Goal: Task Accomplishment & Management: Complete application form

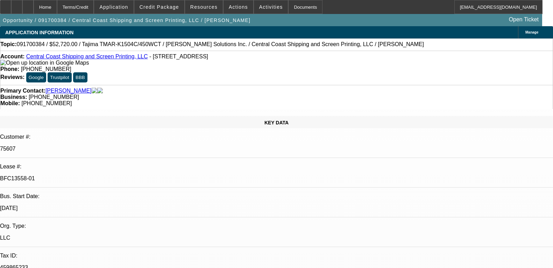
select select "0"
select select "2"
select select "0"
select select "4"
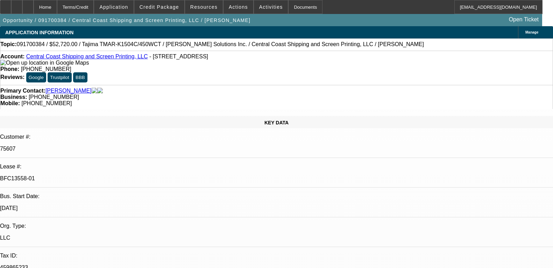
select select "0"
select select "2"
select select "0"
select select "4"
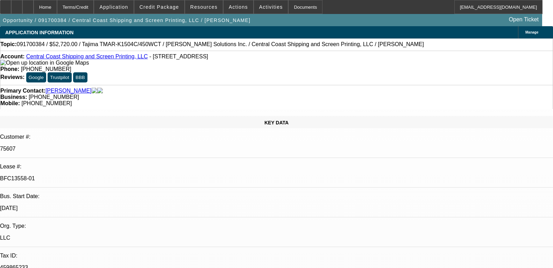
select select "0"
select select "2"
select select "0"
select select "4"
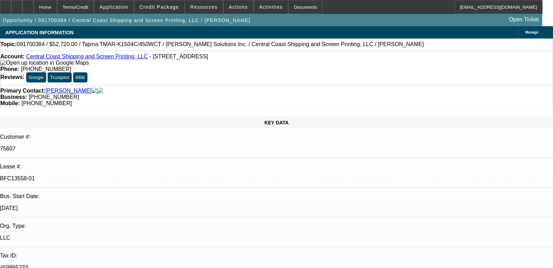
select select "0"
select select "2"
select select "0"
select select "4"
